Goal: Task Accomplishment & Management: Use online tool/utility

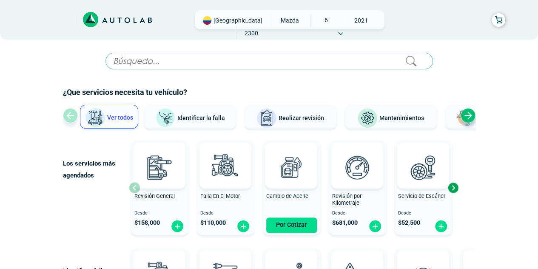
click at [343, 32] on icon at bounding box center [340, 33] width 5 height 3
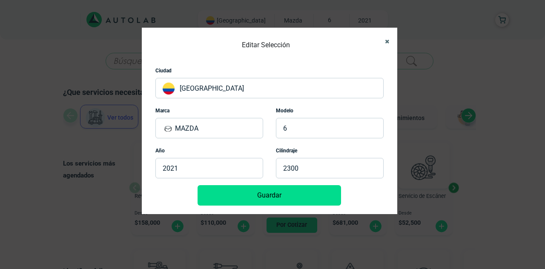
click at [386, 41] on icon "Close" at bounding box center [387, 42] width 4 height 6
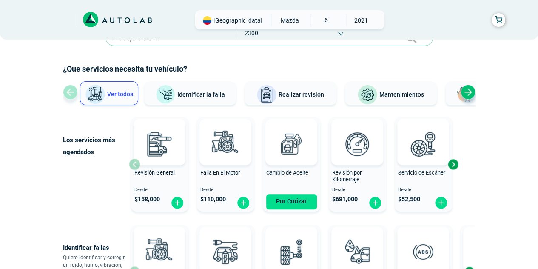
scroll to position [27, 0]
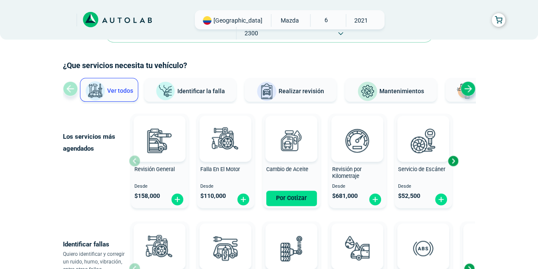
click at [366, 90] on img at bounding box center [367, 91] width 20 height 20
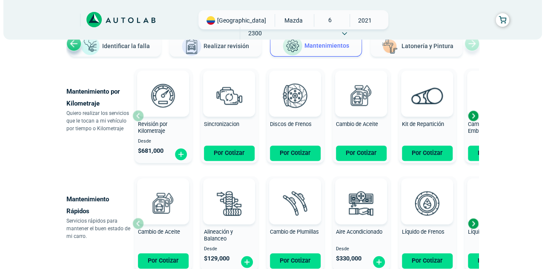
scroll to position [72, 0]
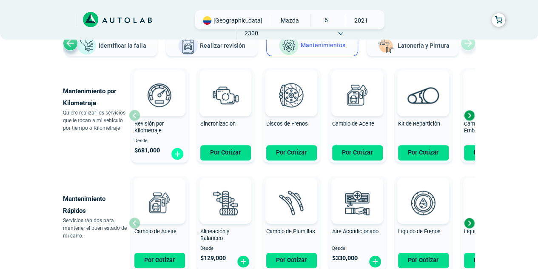
click at [175, 154] on img at bounding box center [178, 153] width 14 height 13
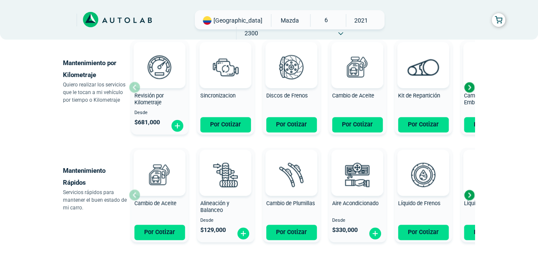
scroll to position [100, 0]
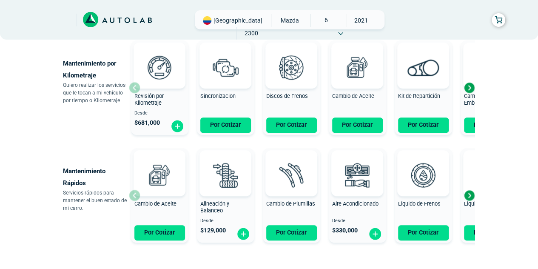
click at [468, 87] on div "Next slide" at bounding box center [469, 87] width 13 height 13
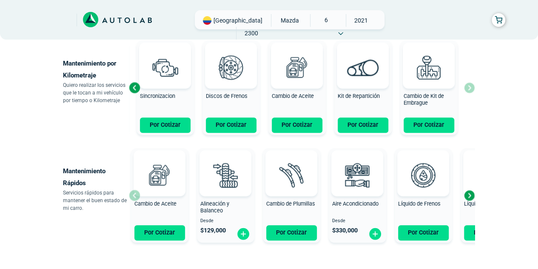
click at [471, 195] on div "Next slide" at bounding box center [469, 195] width 13 height 13
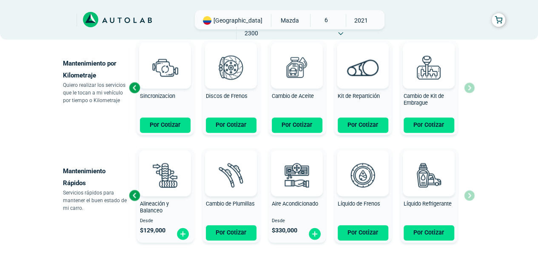
scroll to position [151, 0]
